Goal: Transaction & Acquisition: Purchase product/service

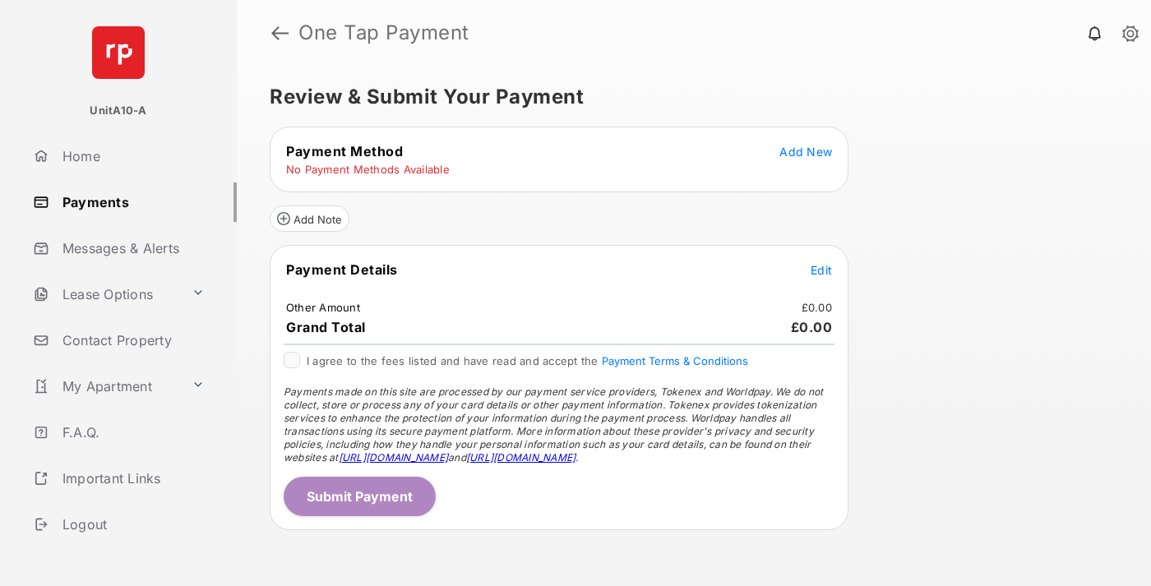
click at [806, 151] on span "Add New" at bounding box center [805, 152] width 53 height 14
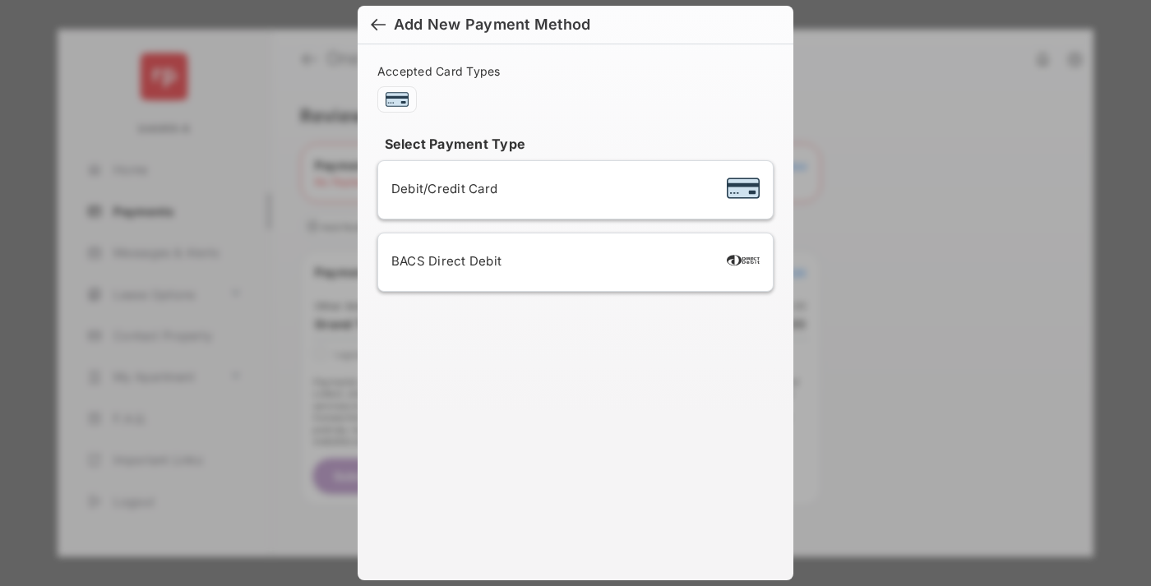
click at [440, 188] on span "Debit/Credit Card" at bounding box center [444, 189] width 106 height 16
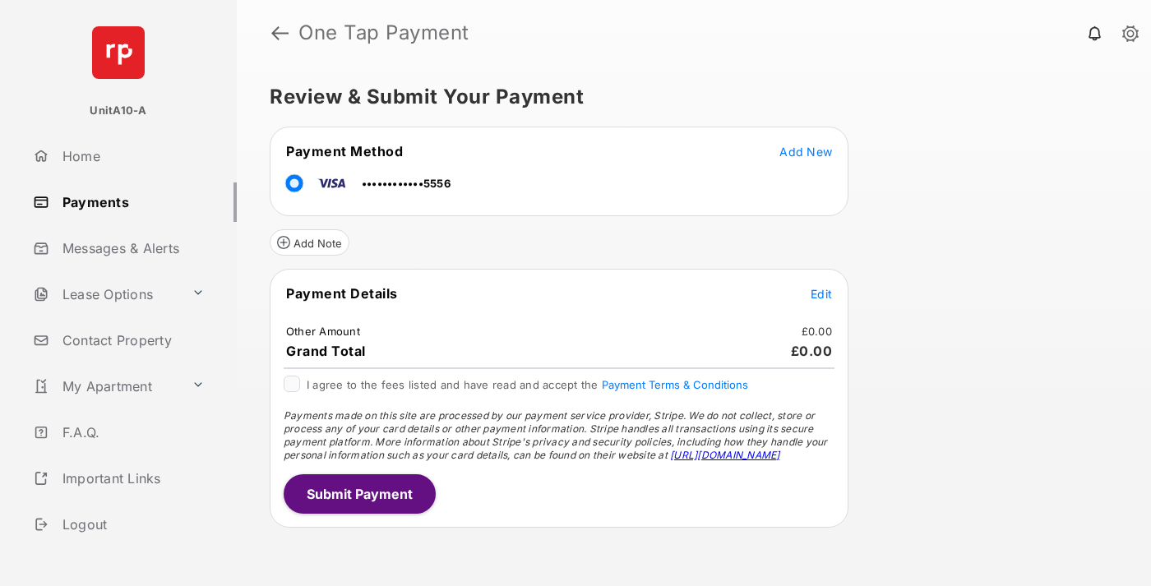
click at [821, 294] on span "Edit" at bounding box center [821, 294] width 21 height 14
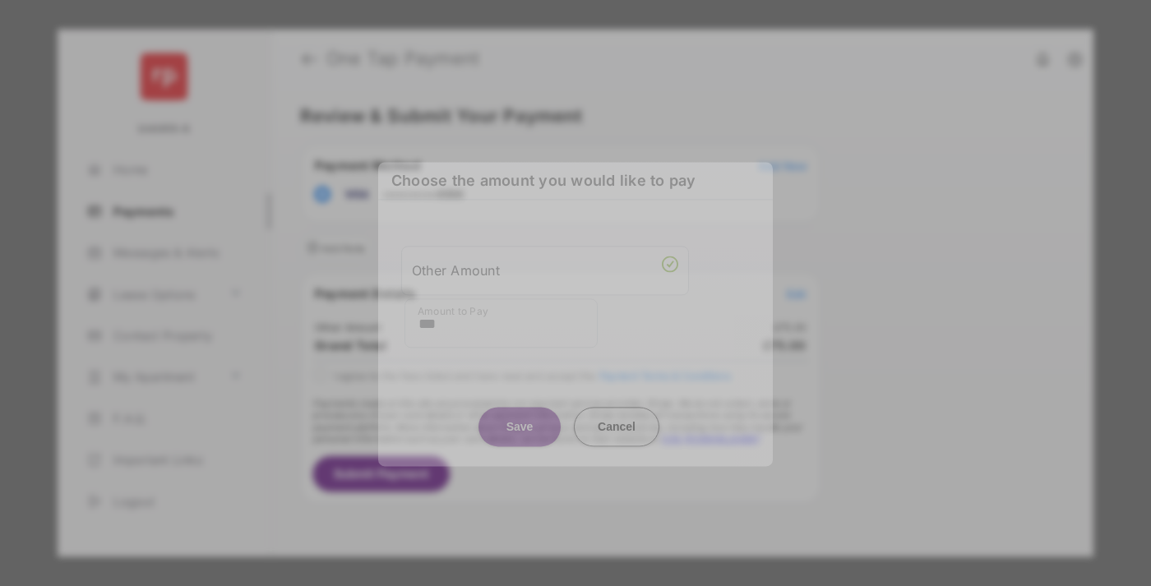
type input "***"
click at [520, 420] on button "Save" at bounding box center [519, 426] width 82 height 39
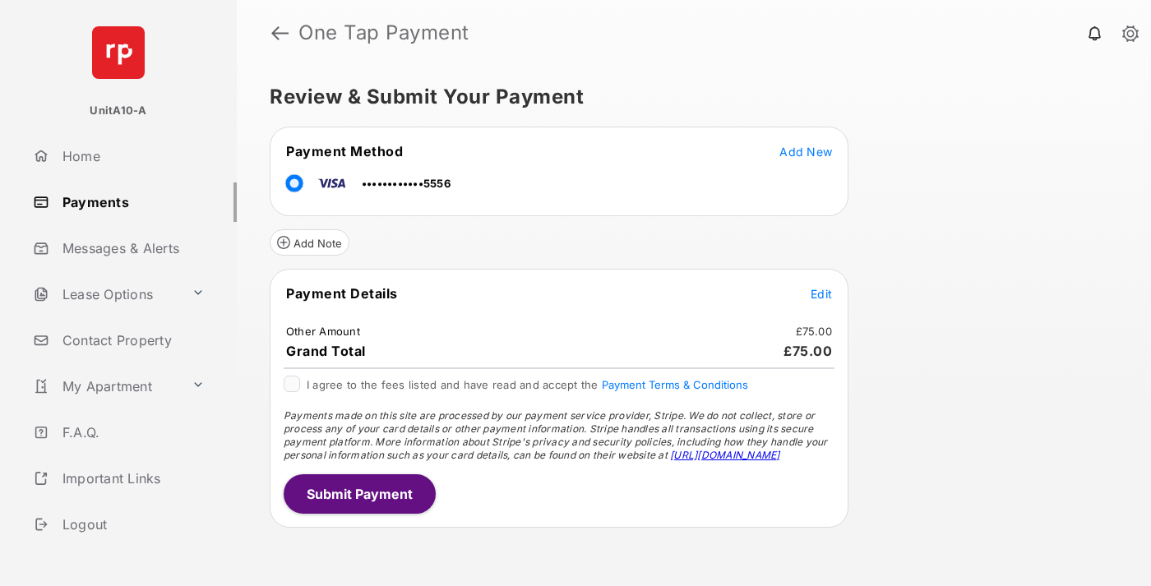
click at [358, 493] on button "Submit Payment" at bounding box center [360, 493] width 152 height 39
